Goal: Information Seeking & Learning: Learn about a topic

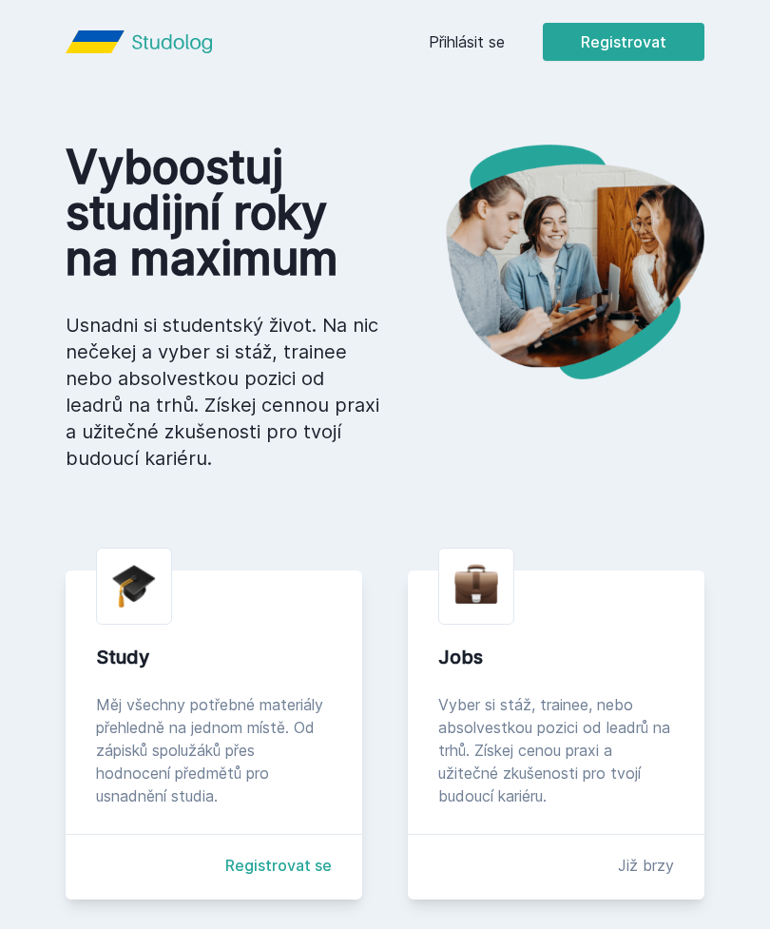
click at [464, 40] on link "Přihlásit se" at bounding box center [467, 41] width 76 height 23
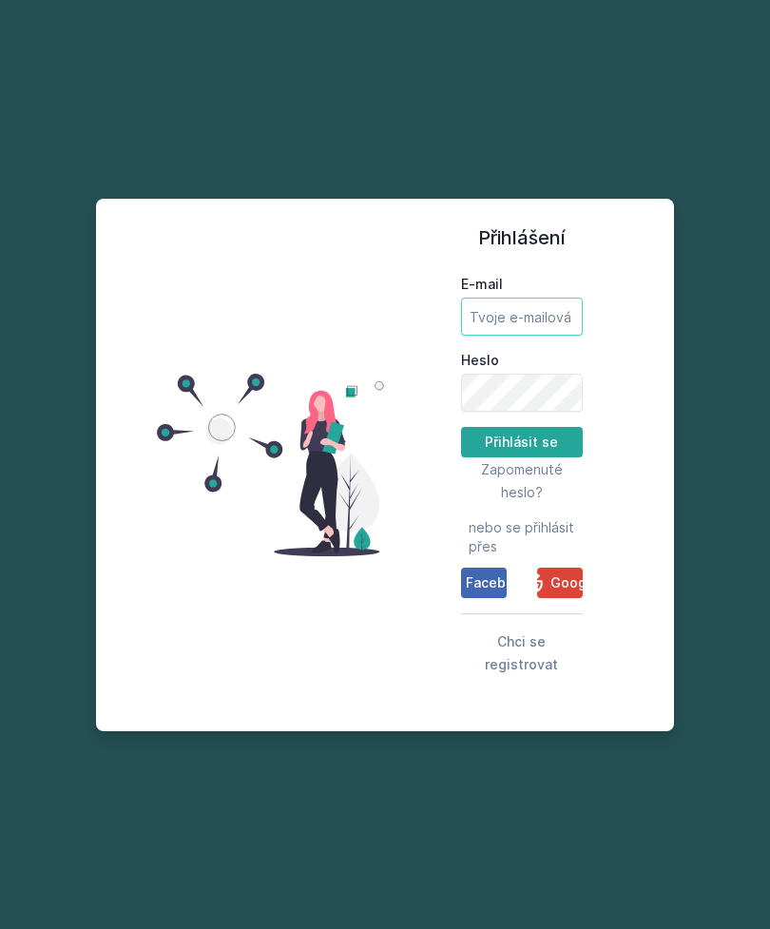
click at [554, 336] on input "E-mail" at bounding box center [522, 317] width 122 height 38
type input "[EMAIL_ADDRESS][DOMAIN_NAME]"
click at [521, 457] on button "Přihlásit se" at bounding box center [522, 442] width 122 height 30
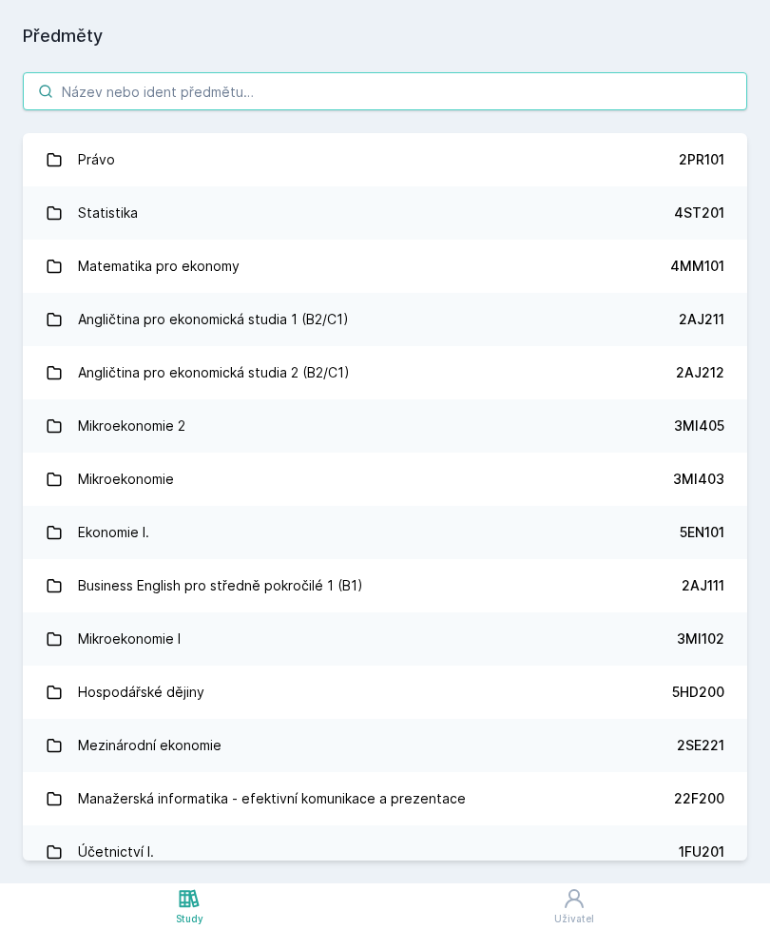
click at [512, 103] on input "search" at bounding box center [385, 91] width 724 height 38
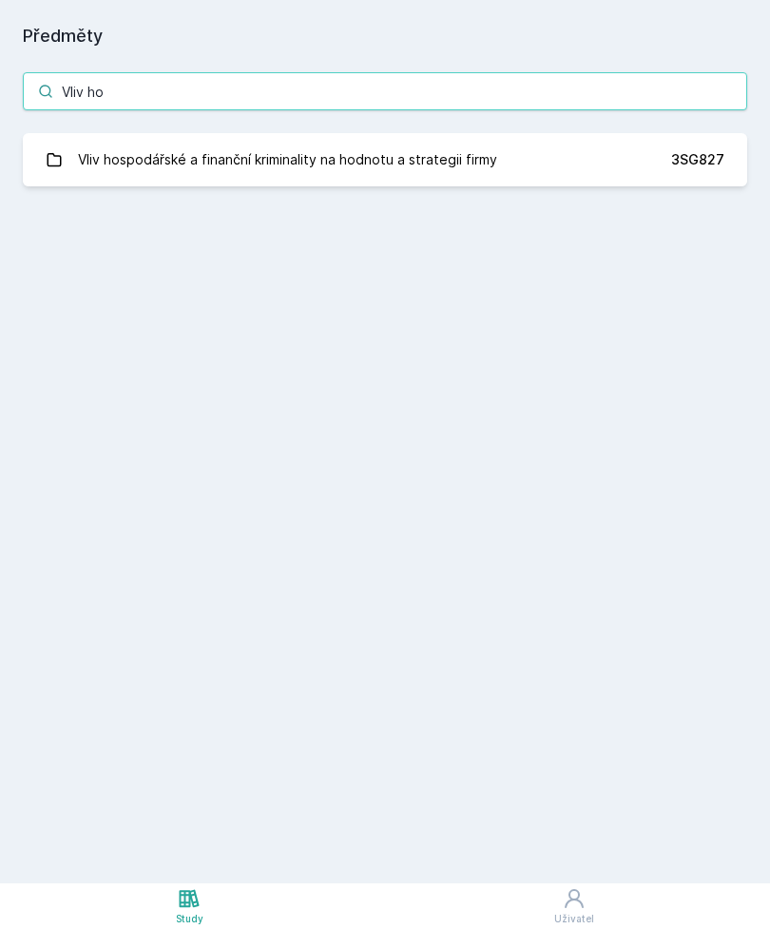
type input "Vliv ho"
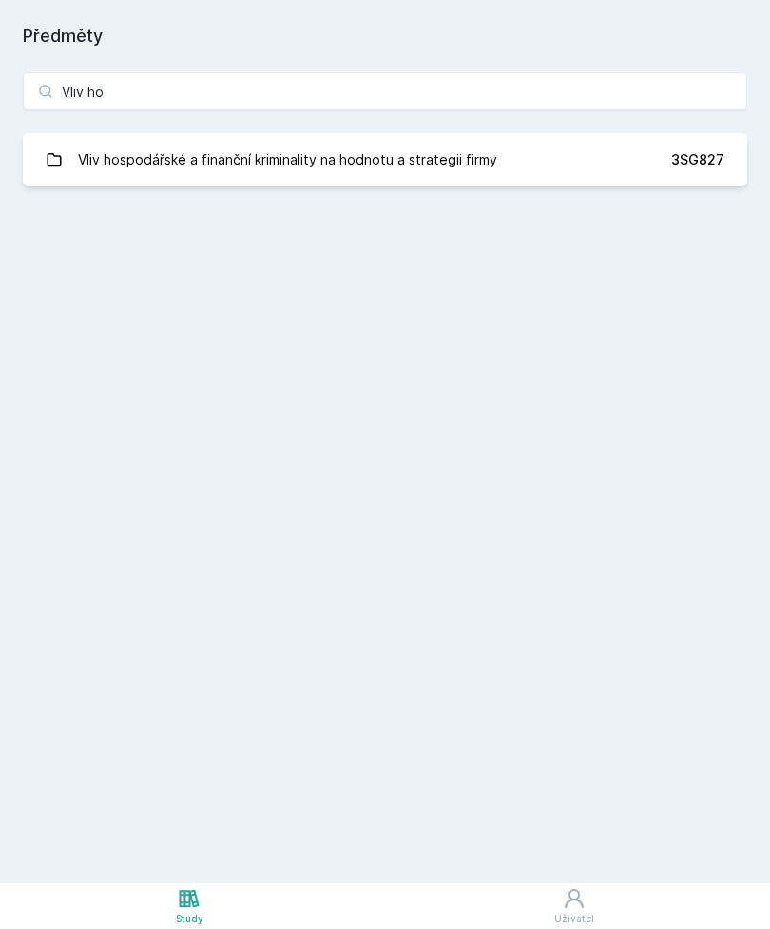
click at [384, 163] on div "Vliv hospodářské a finanční kriminality na hodnotu a strategii firmy" at bounding box center [287, 160] width 419 height 38
